Goal: Check status

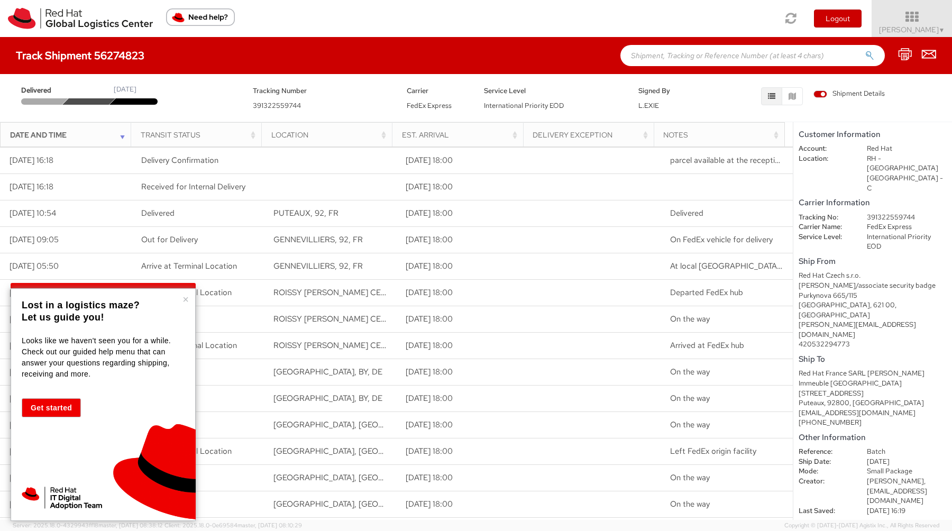
click at [189, 298] on div "× Lost in a logistics maze? Let us guide you! Looks like we haven't seen you fo…" at bounding box center [103, 404] width 185 height 233
click at [181, 297] on div "× Lost in a logistics maze? Let us guide you! Looks like we haven't seen you fo…" at bounding box center [103, 404] width 185 height 233
click at [186, 301] on button "×" at bounding box center [186, 299] width 6 height 11
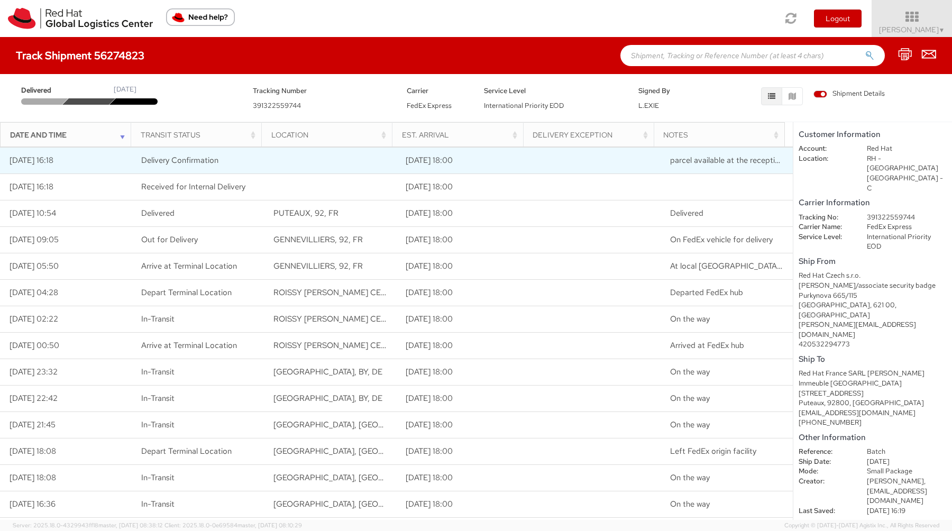
click at [321, 153] on td at bounding box center [331, 160] width 132 height 26
click at [686, 154] on td "parcel available at the reception - see [PERSON_NAME]" at bounding box center [727, 160] width 132 height 26
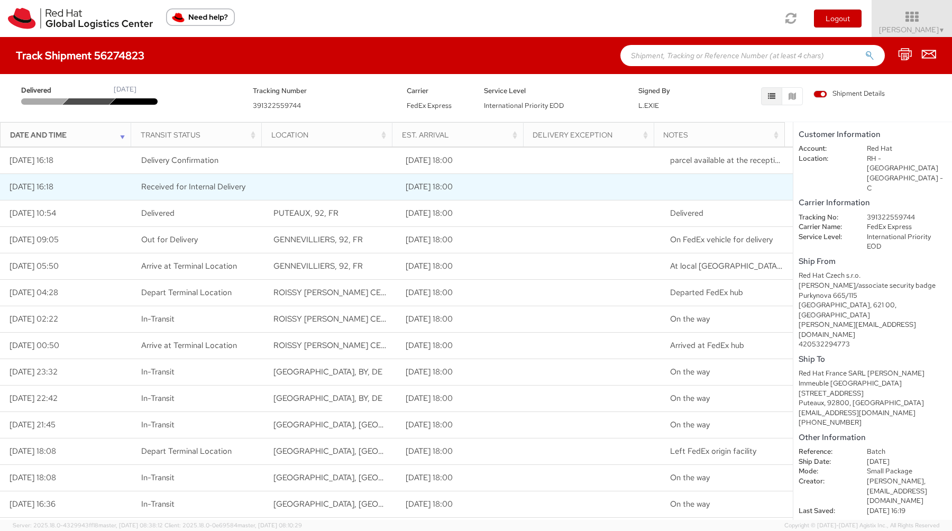
click at [686, 181] on td at bounding box center [727, 187] width 132 height 26
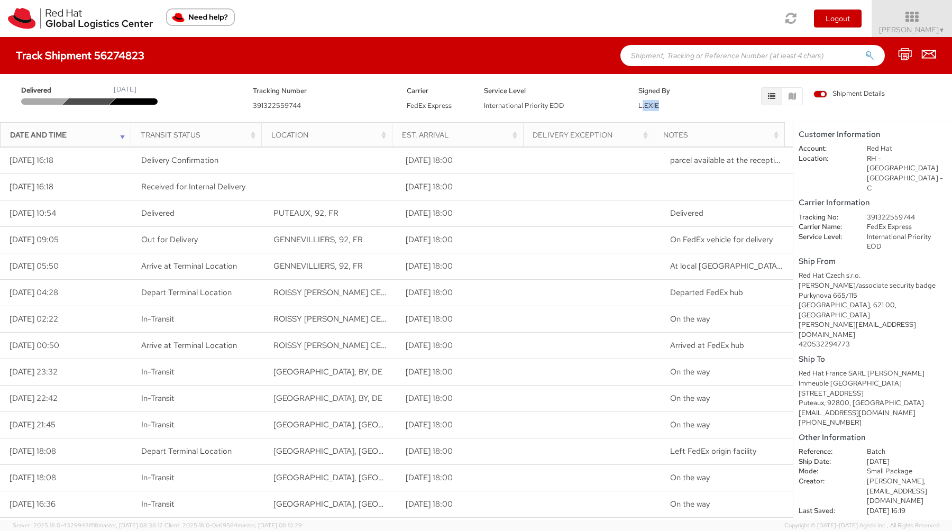
drag, startPoint x: 648, startPoint y: 104, endPoint x: 673, endPoint y: 106, distance: 25.5
click at [673, 106] on div "Signed By L.EXIE" at bounding box center [669, 98] width 77 height 26
click at [679, 106] on div "Signed By L.EXIE" at bounding box center [669, 98] width 77 height 26
